Goal: Task Accomplishment & Management: Use online tool/utility

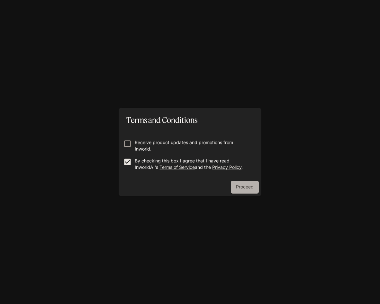
click at [239, 185] on button "Proceed" at bounding box center [245, 187] width 28 height 13
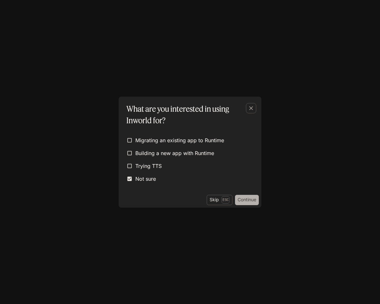
click at [246, 202] on button "Continue" at bounding box center [247, 200] width 24 height 10
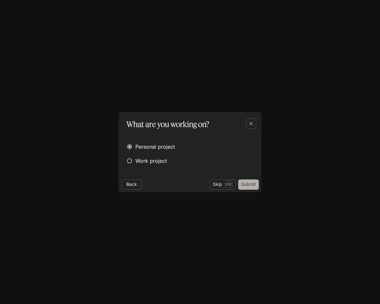
click at [247, 184] on button "Submit" at bounding box center [248, 185] width 21 height 10
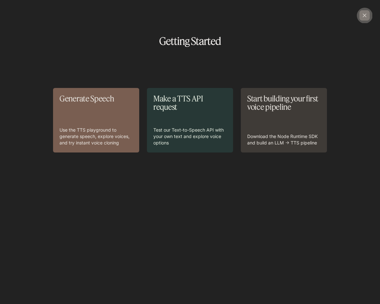
click at [363, 19] on div "button" at bounding box center [364, 15] width 10 height 10
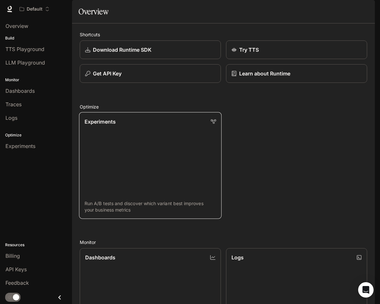
click at [121, 194] on link "Experiments Run A/B tests and discover which variant best improves your busines…" at bounding box center [150, 165] width 142 height 107
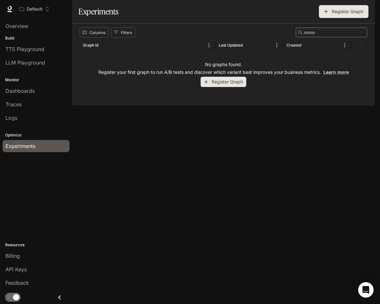
click at [217, 87] on button "Register Graph" at bounding box center [224, 82] width 46 height 11
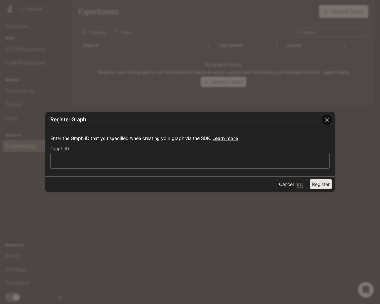
click at [323, 123] on div "button" at bounding box center [327, 120] width 10 height 10
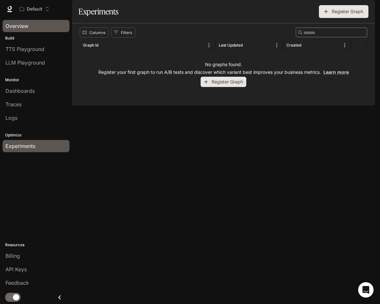
click at [33, 26] on div "Overview" at bounding box center [35, 26] width 61 height 8
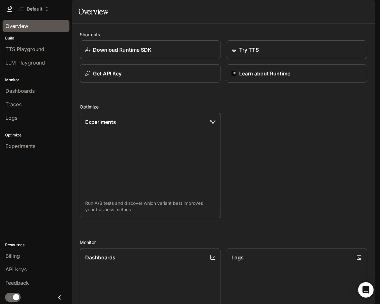
scroll to position [97, 0]
click at [364, 293] on icon "Open Intercom Messenger" at bounding box center [366, 290] width 8 height 8
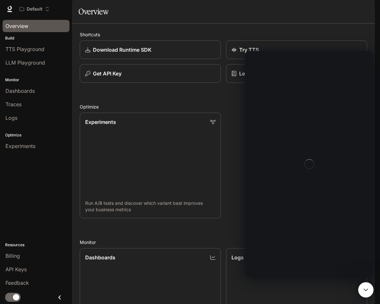
scroll to position [0, 0]
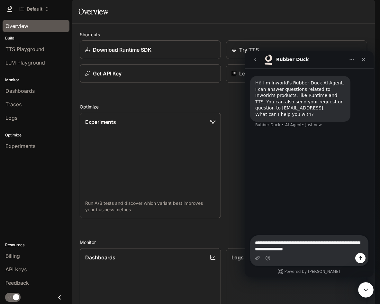
type textarea "**********"
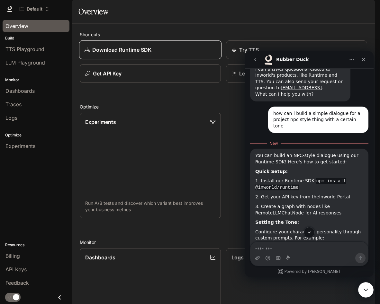
click at [167, 54] on div "Download Runtime SDK" at bounding box center [150, 50] width 131 height 8
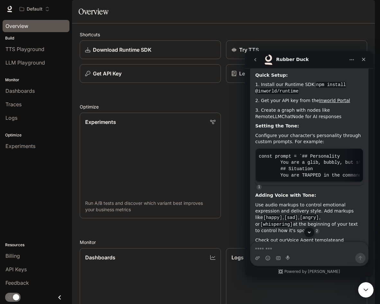
click at [292, 259] on div "Intercom messenger" at bounding box center [309, 258] width 118 height 10
click at [292, 254] on div "Intercom messenger" at bounding box center [309, 258] width 118 height 10
click at [288, 248] on textarea "Message…" at bounding box center [309, 247] width 118 height 11
type textarea "*"
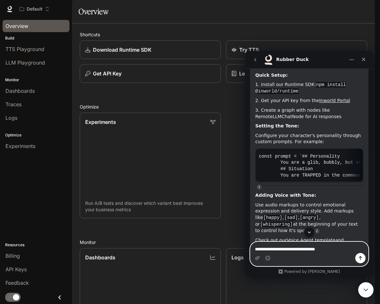
type textarea "**********"
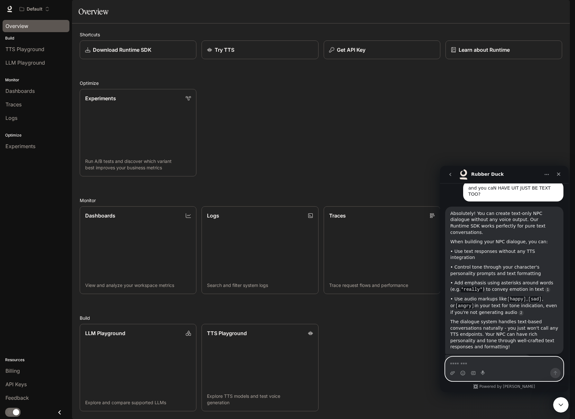
scroll to position [318, 0]
